Goal: Task Accomplishment & Management: Use online tool/utility

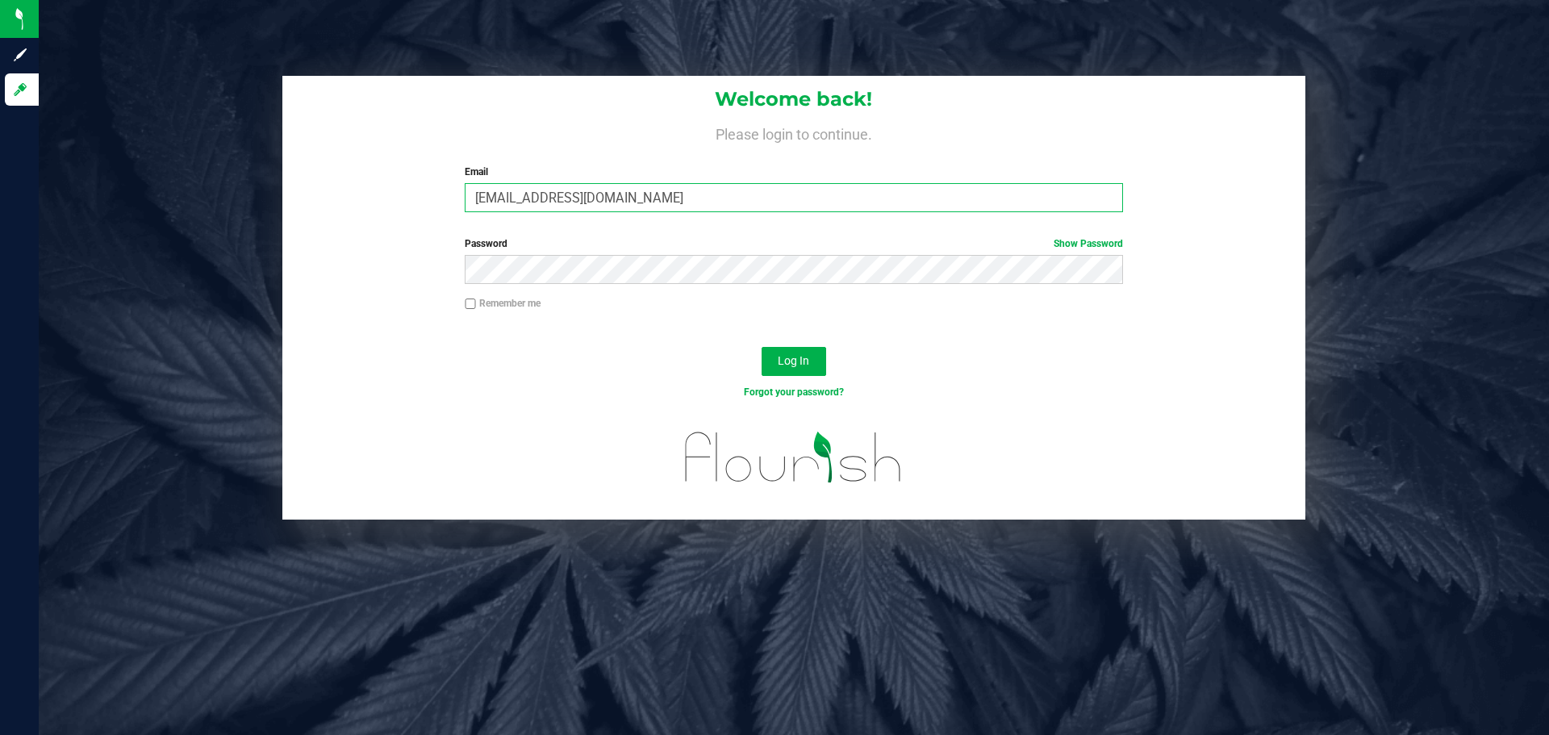
click at [571, 202] on input "[EMAIL_ADDRESS][DOMAIN_NAME]" at bounding box center [794, 197] width 658 height 29
type input "[EMAIL_ADDRESS][DOMAIN_NAME]"
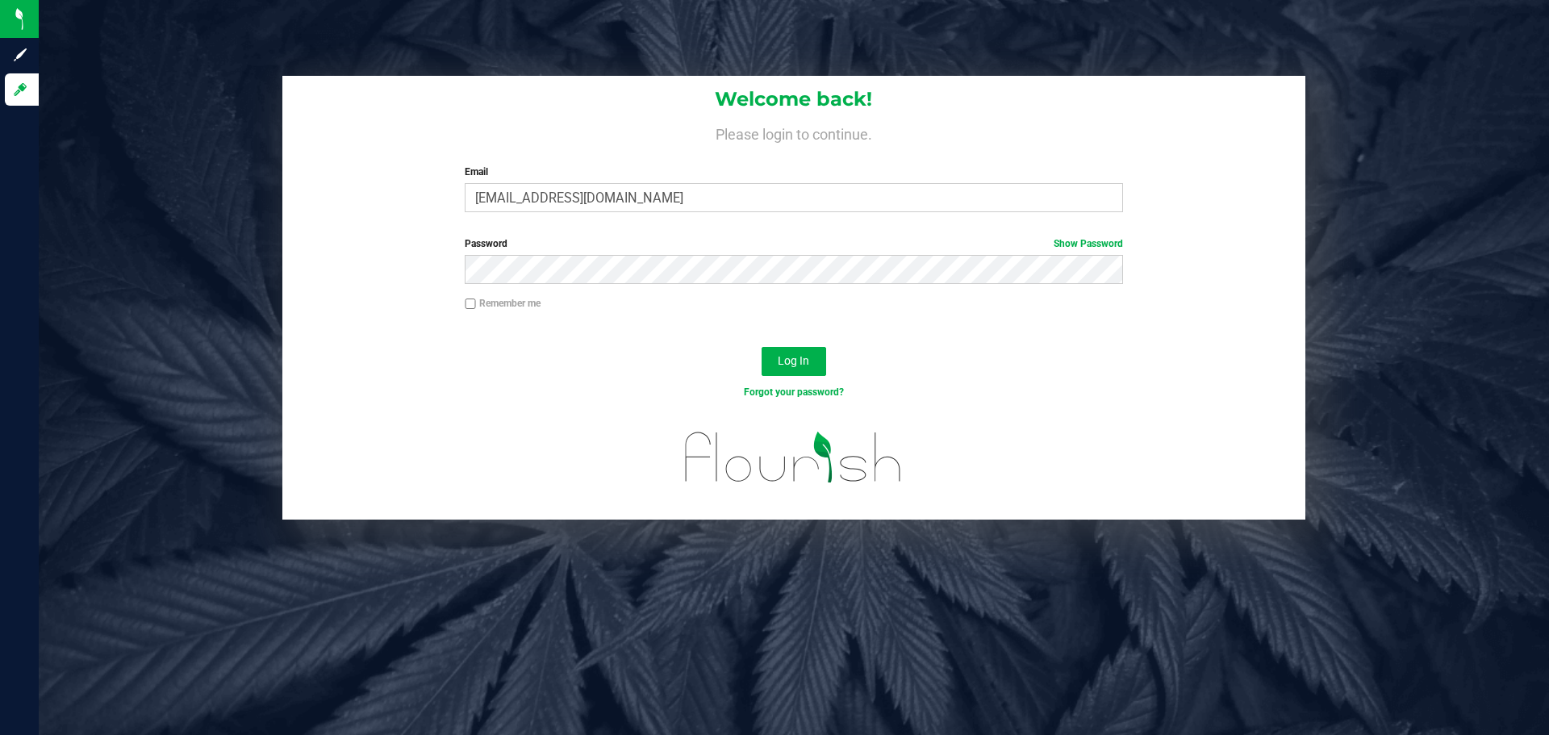
click at [409, 245] on div "Password Show Password" at bounding box center [793, 266] width 1023 height 60
click at [494, 359] on div "Log In" at bounding box center [793, 367] width 1023 height 54
click at [802, 356] on span "Log In" at bounding box center [793, 360] width 31 height 13
click at [929, 323] on div "Remember me" at bounding box center [793, 311] width 1023 height 31
click at [799, 363] on span "Log In" at bounding box center [793, 360] width 31 height 13
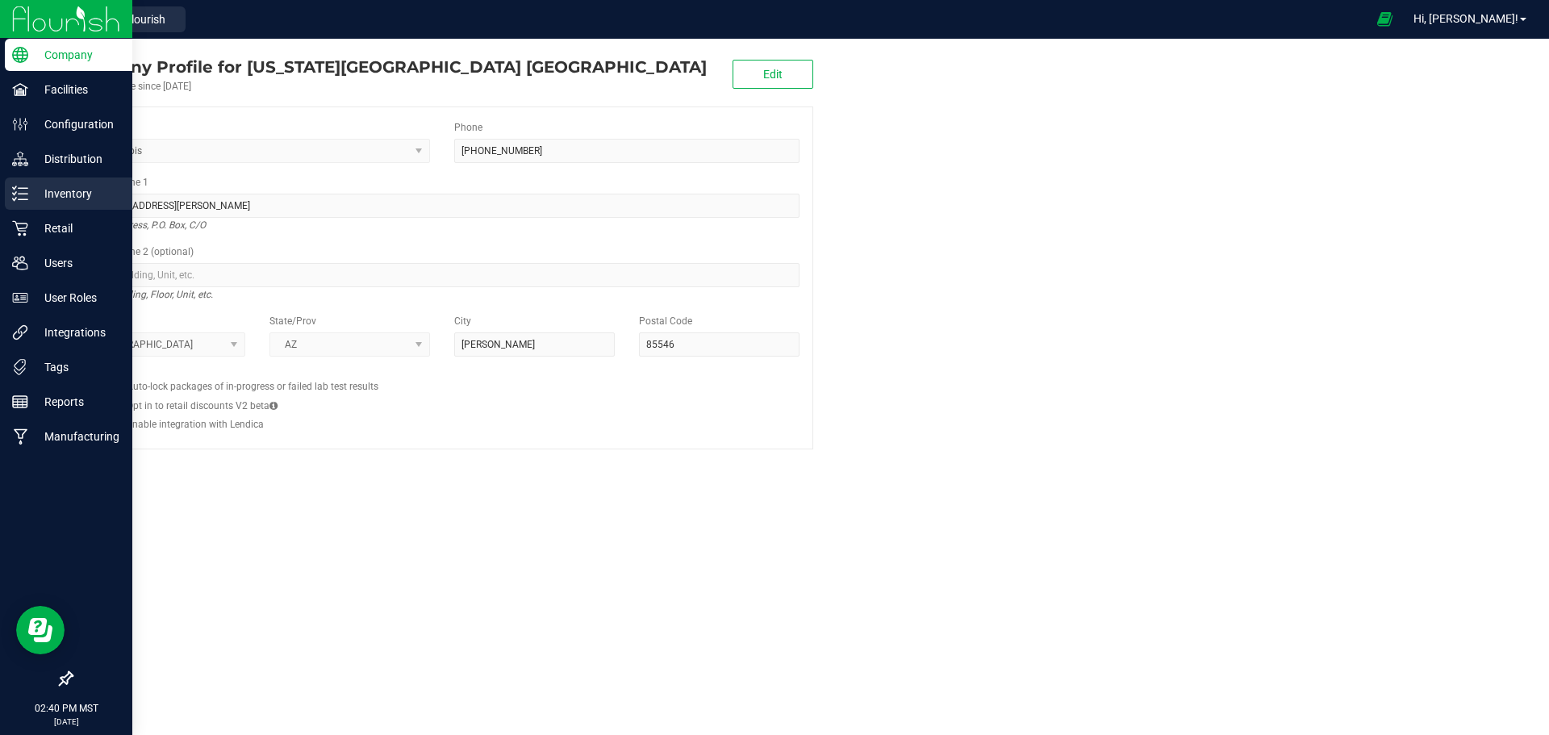
click at [66, 196] on p "Inventory" at bounding box center [76, 193] width 97 height 19
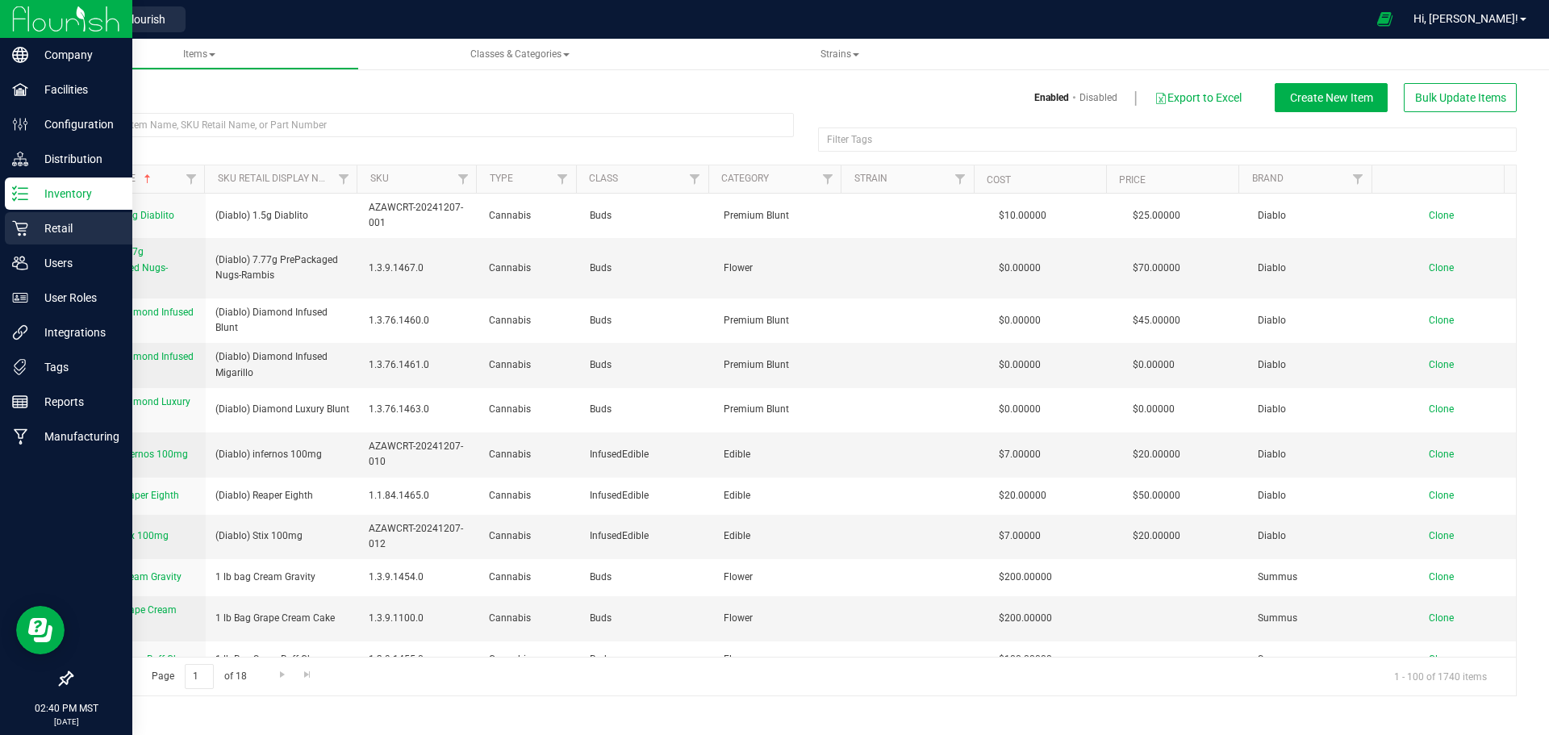
click at [62, 229] on p "Retail" at bounding box center [76, 228] width 97 height 19
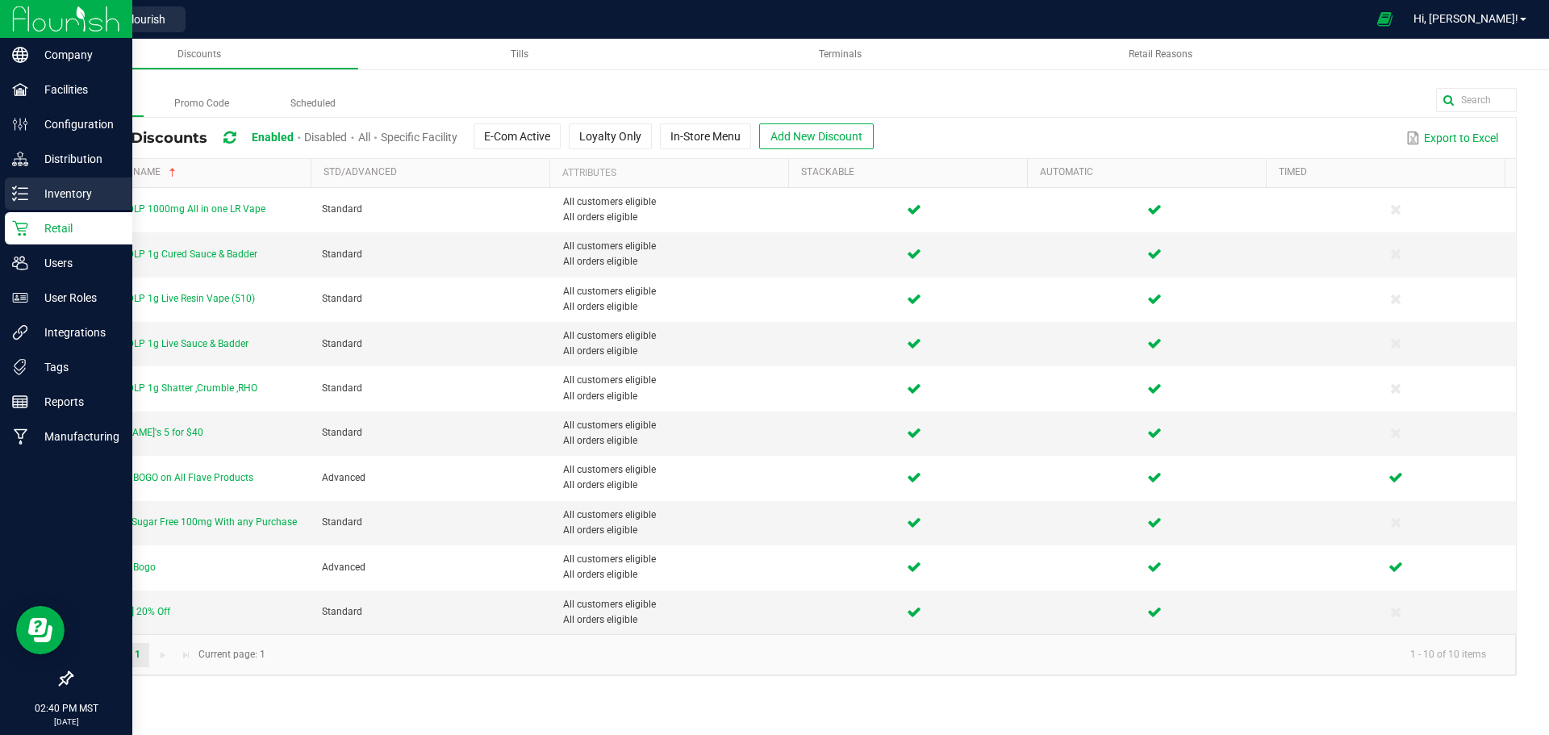
click at [57, 197] on p "Inventory" at bounding box center [76, 193] width 97 height 19
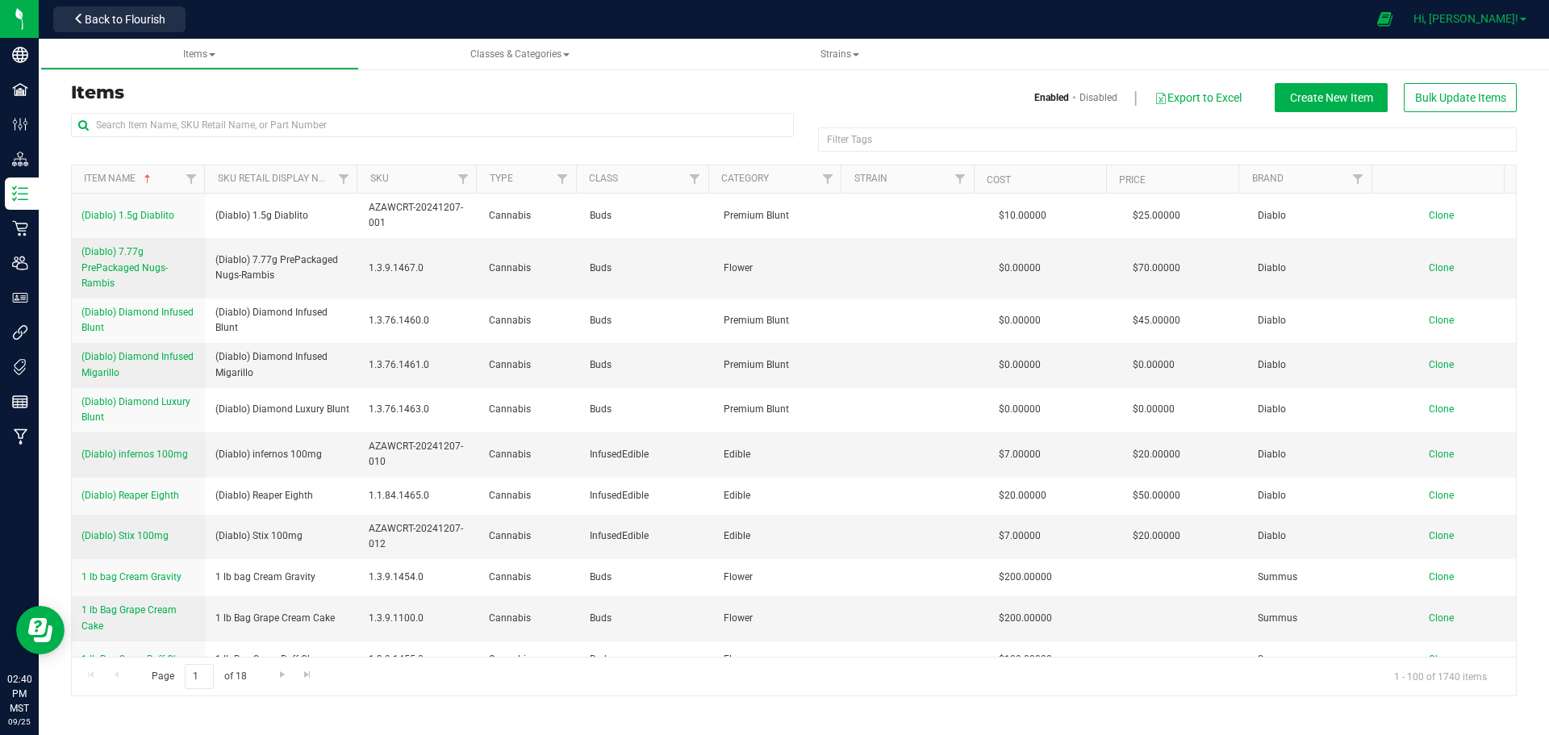
click at [1478, 10] on link "Hi, [PERSON_NAME]!" at bounding box center [1470, 18] width 126 height 17
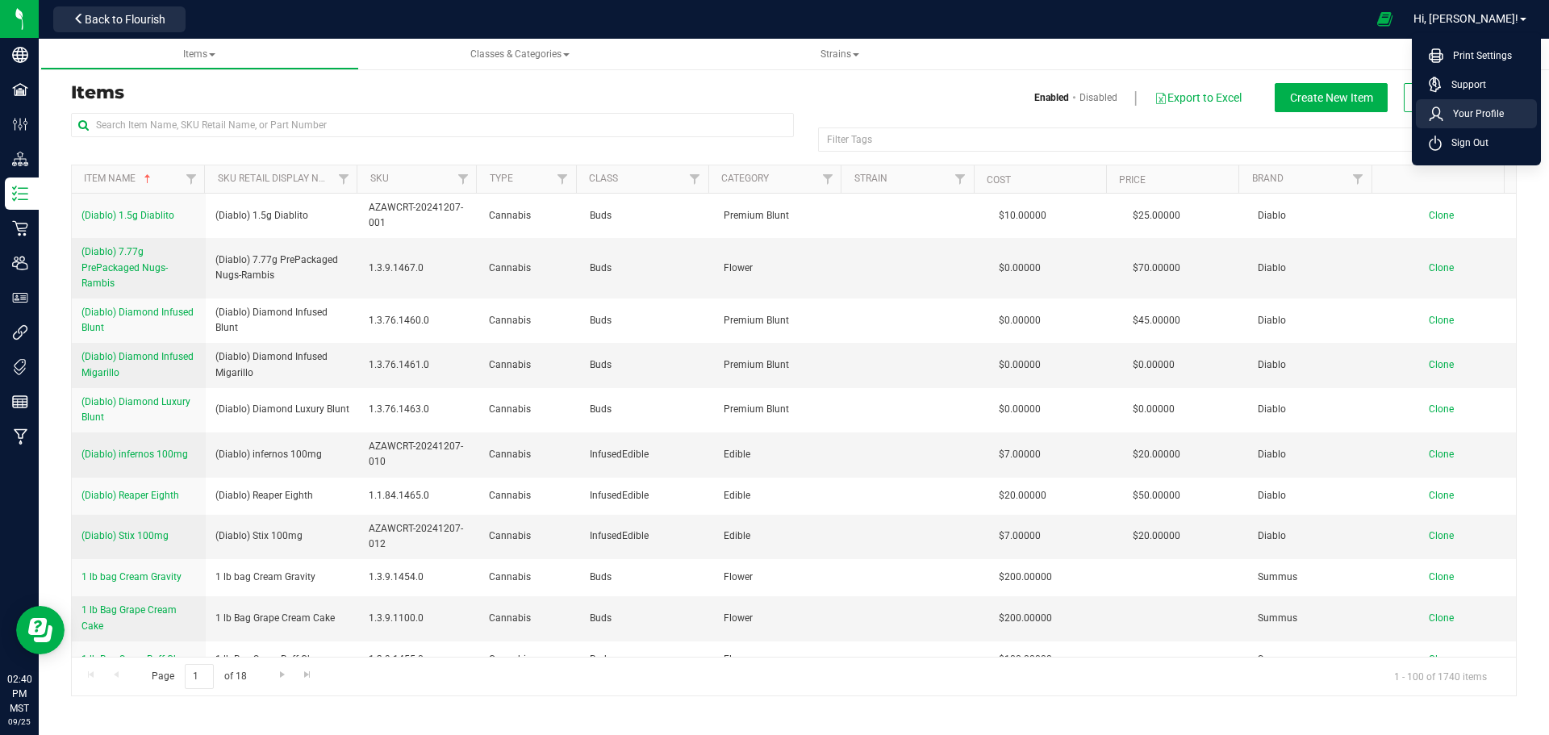
click at [1468, 116] on span "Your Profile" at bounding box center [1474, 114] width 61 height 16
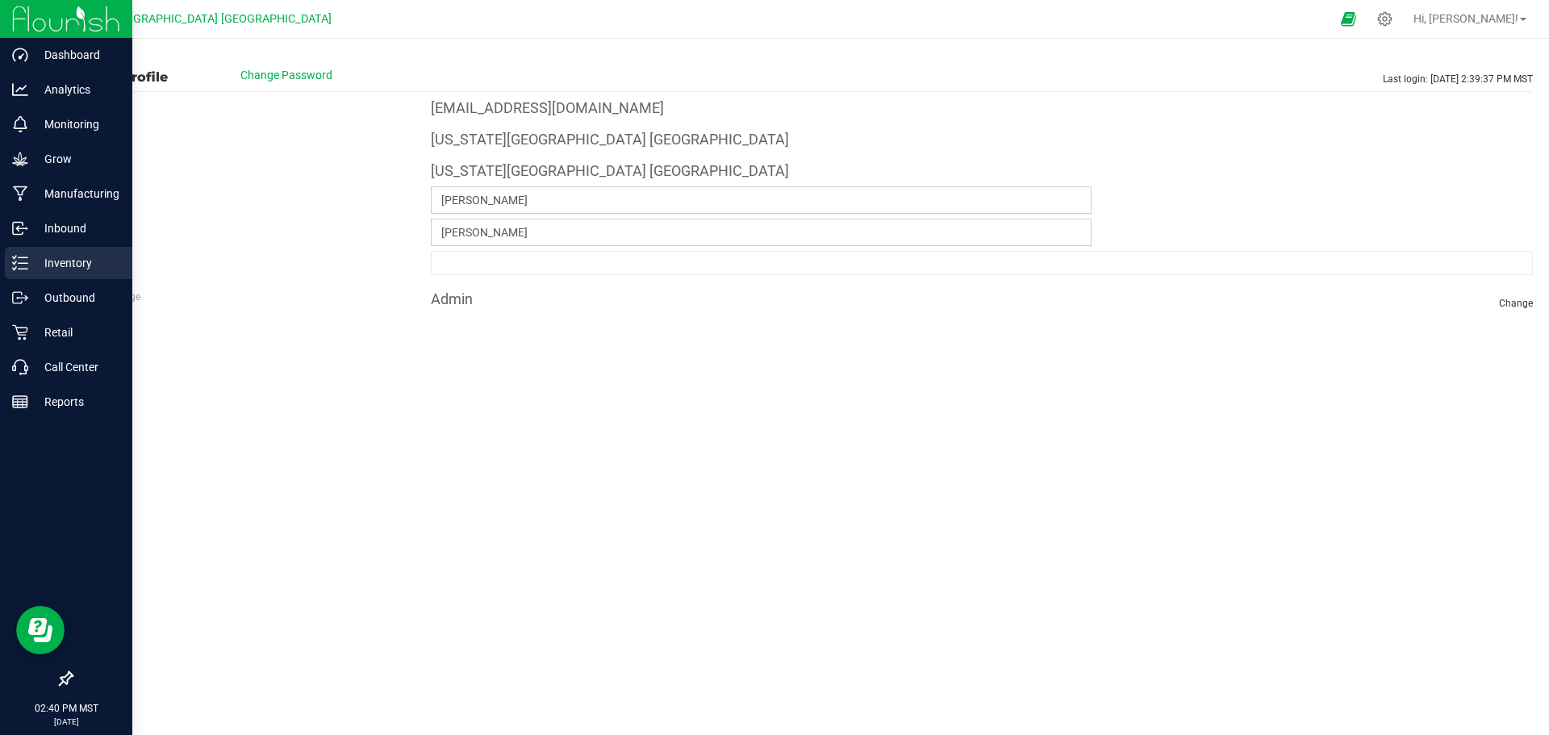
click at [67, 261] on p "Inventory" at bounding box center [76, 262] width 97 height 19
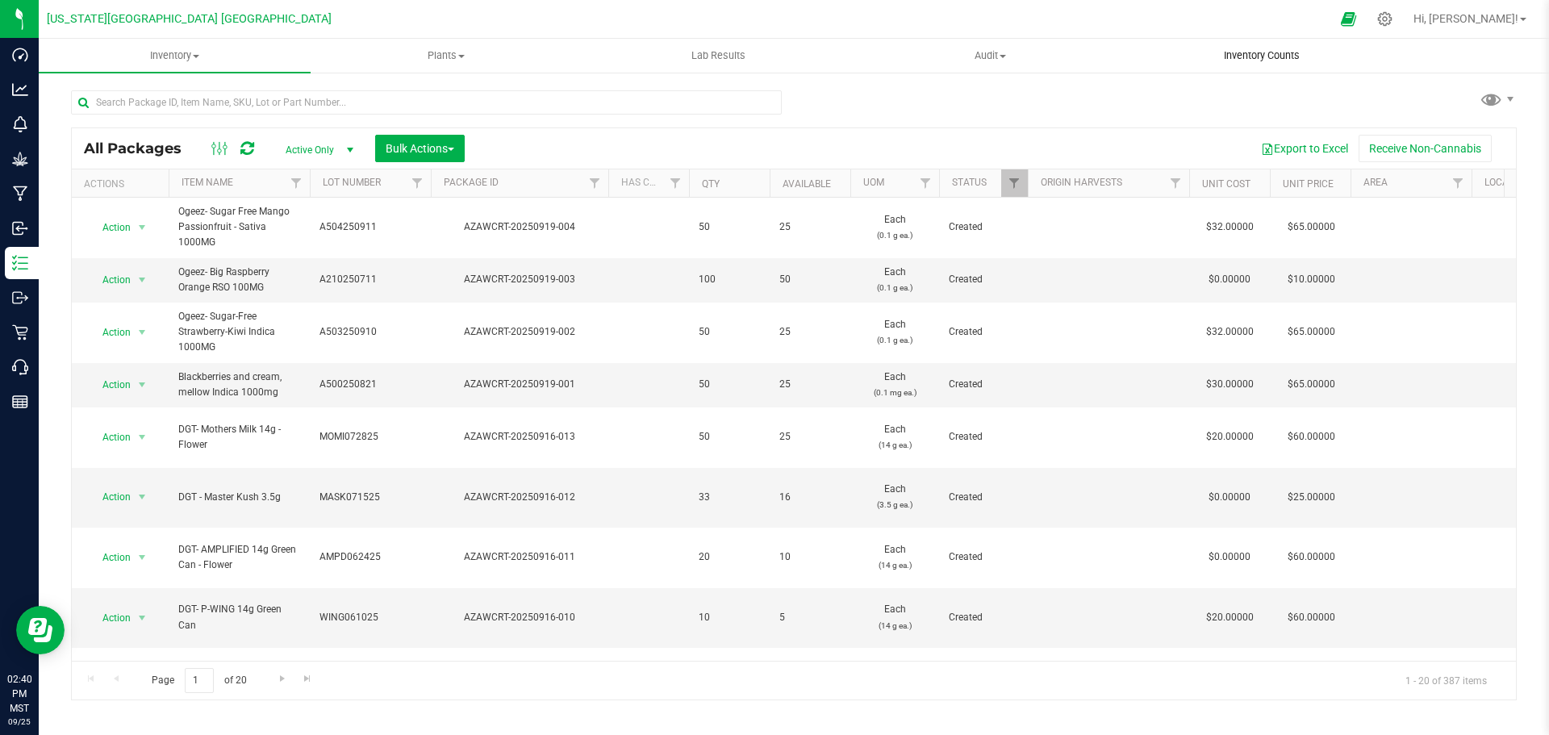
click at [1246, 58] on span "Inventory Counts" at bounding box center [1261, 55] width 119 height 15
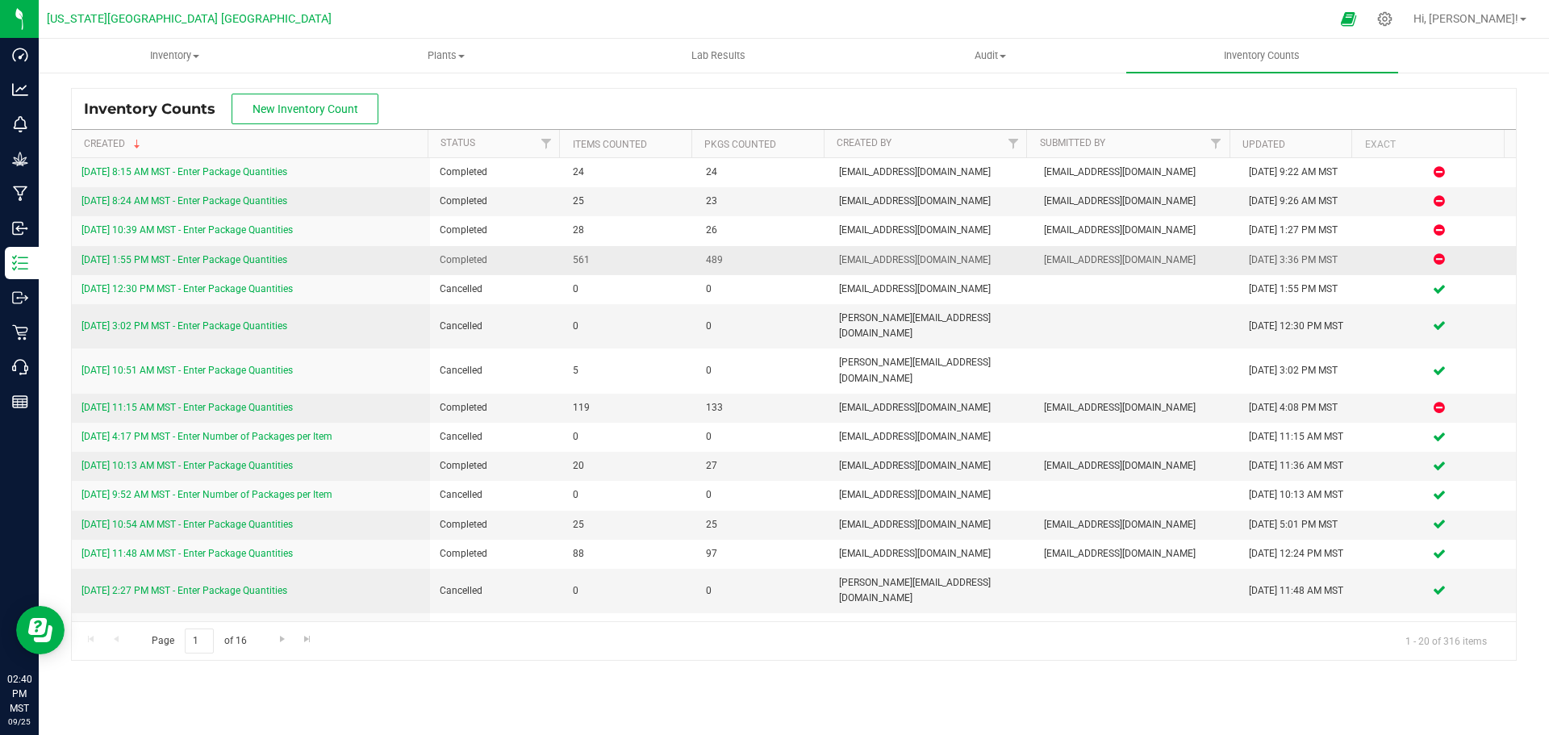
click at [181, 259] on link "[DATE] 1:55 PM MST - Enter Package Quantities" at bounding box center [185, 259] width 206 height 11
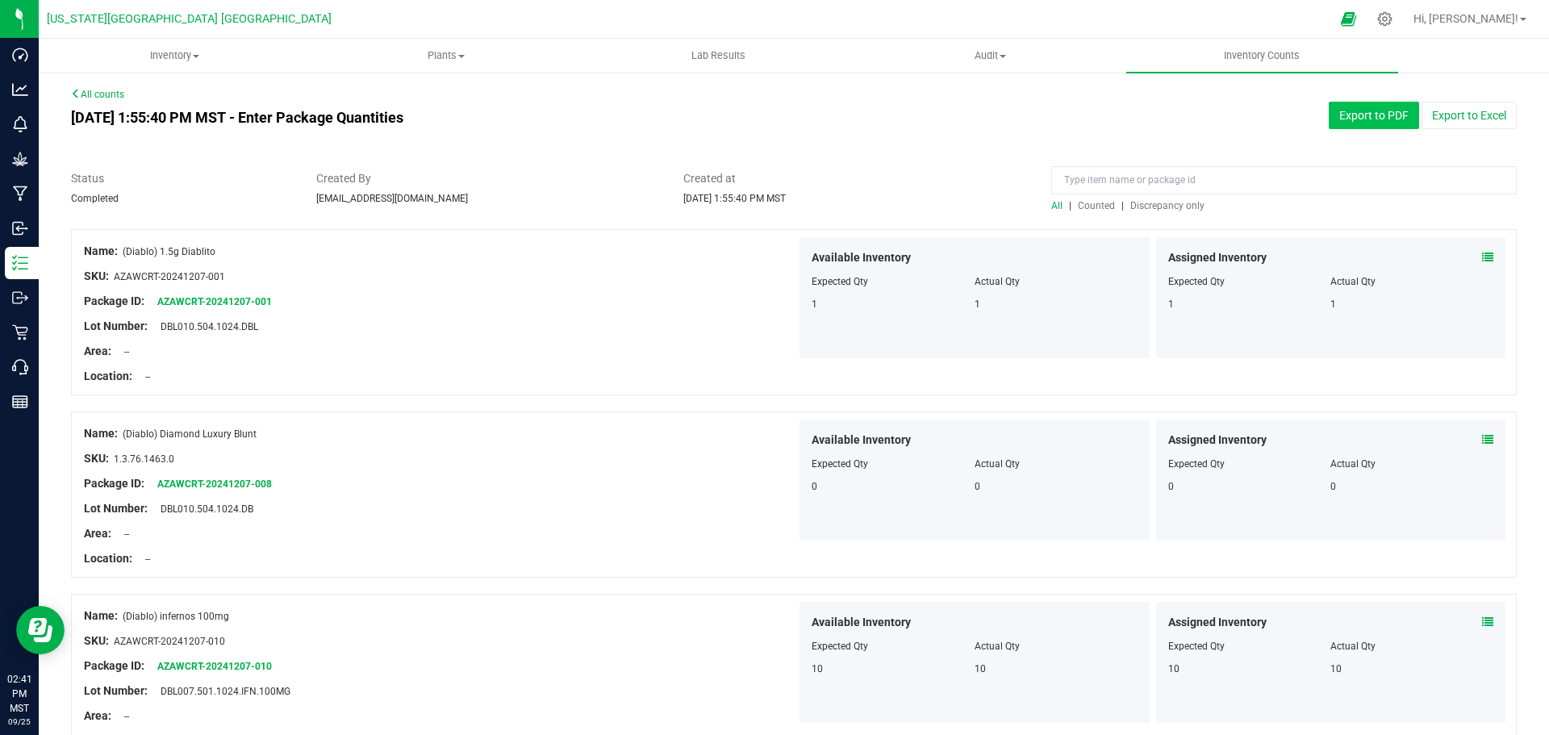
click at [1369, 115] on button "Export to PDF" at bounding box center [1374, 115] width 90 height 27
